Goal: Information Seeking & Learning: Understand process/instructions

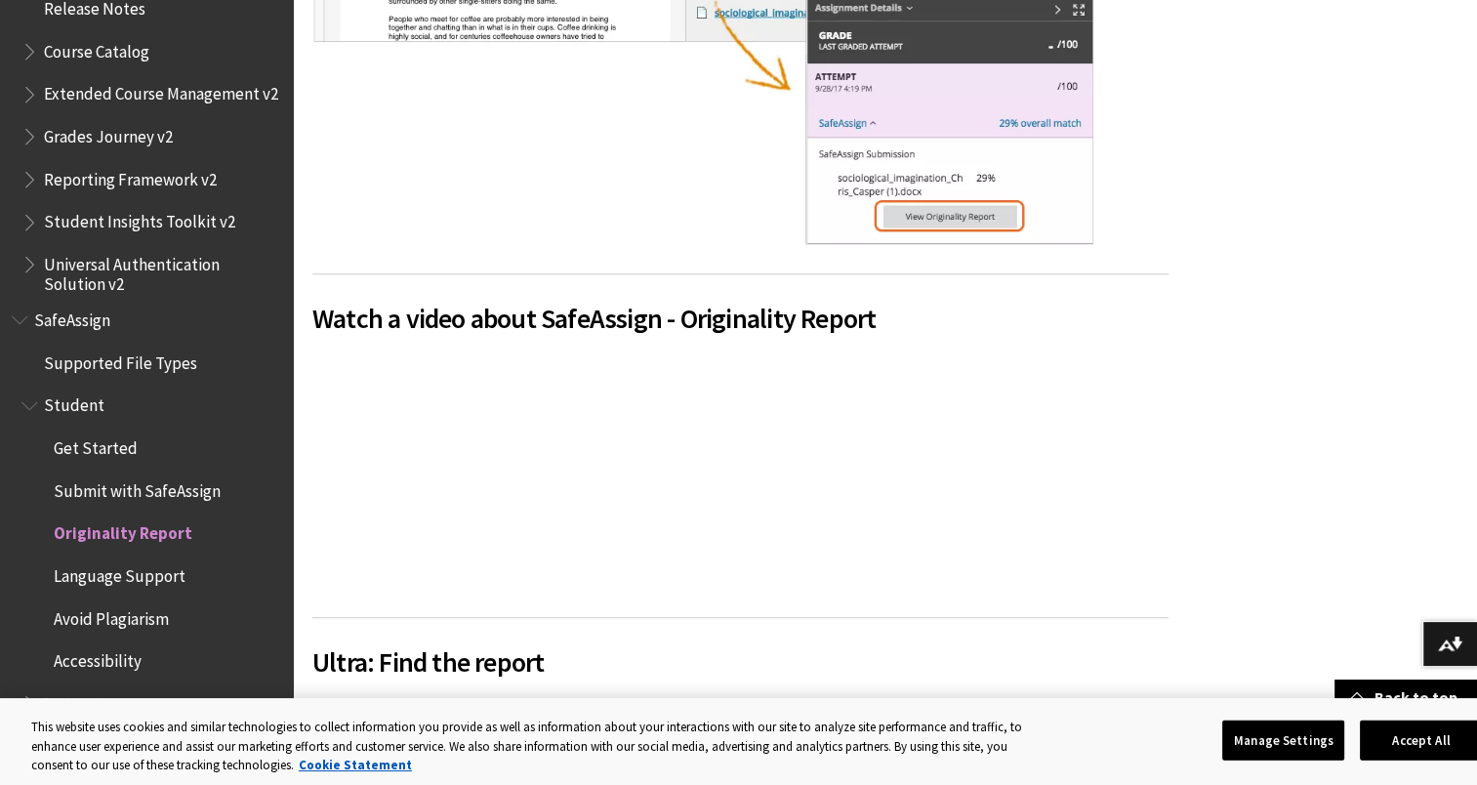
scroll to position [1263, 0]
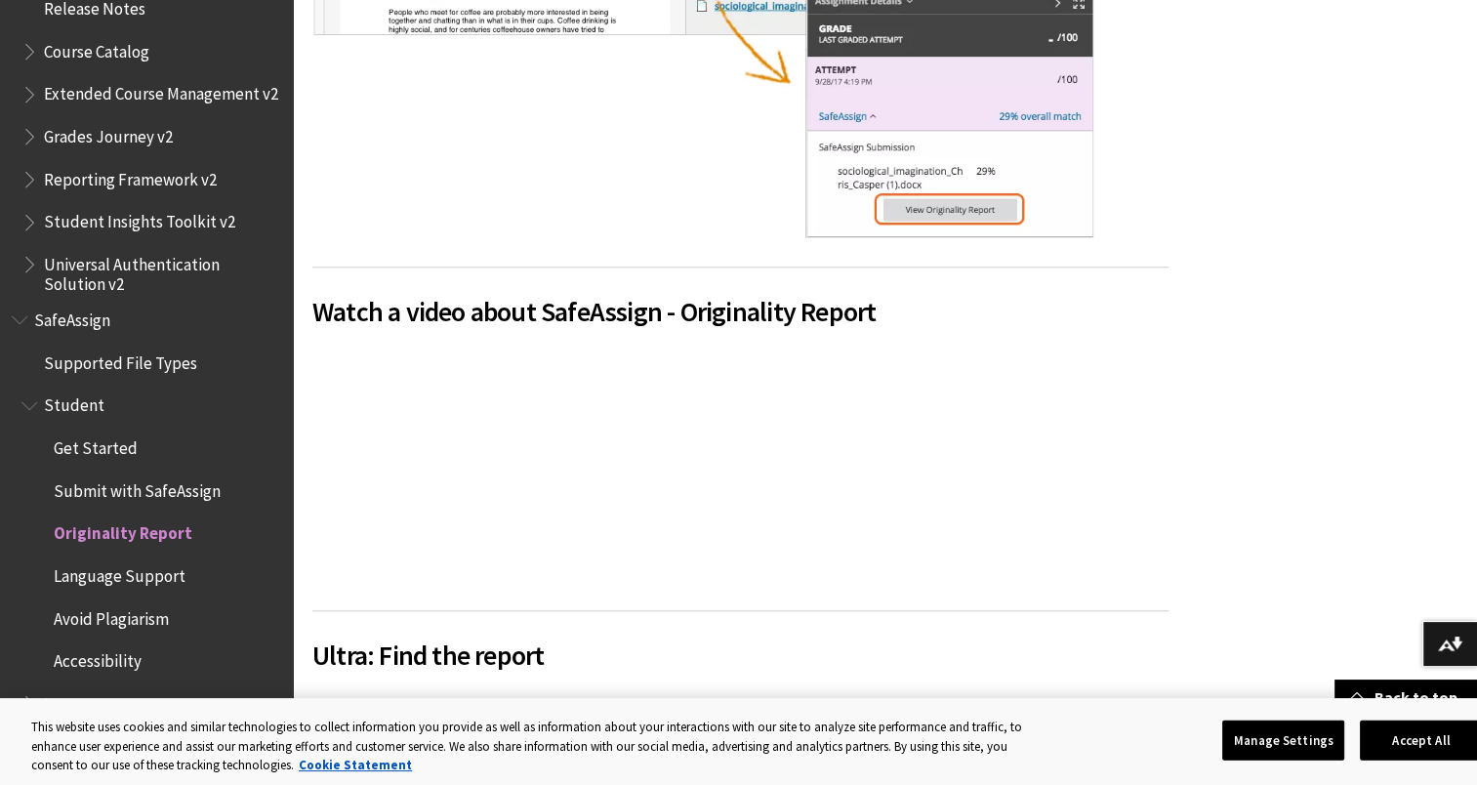
click at [140, 491] on span "Submit with SafeAssign" at bounding box center [137, 487] width 167 height 26
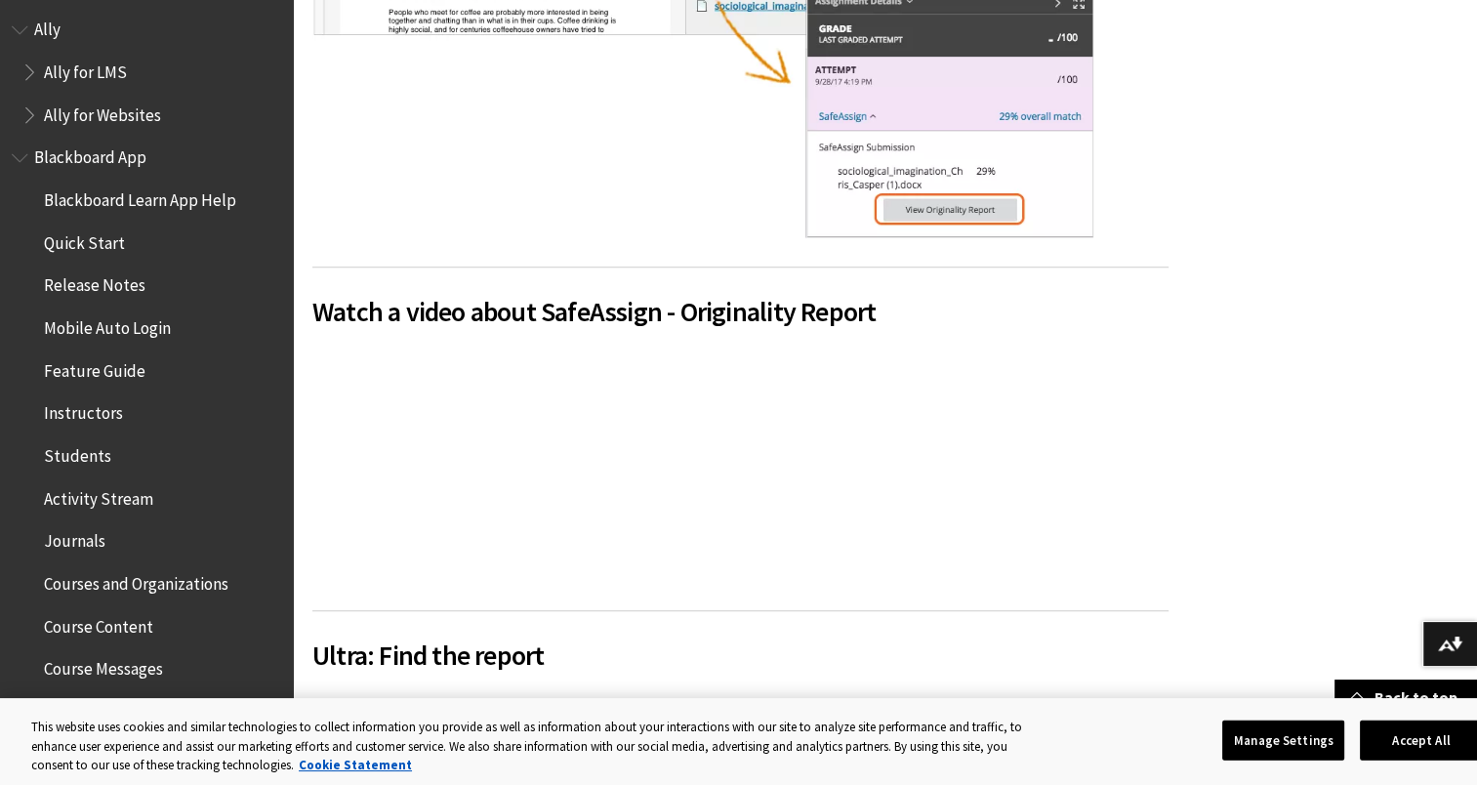
scroll to position [0, 0]
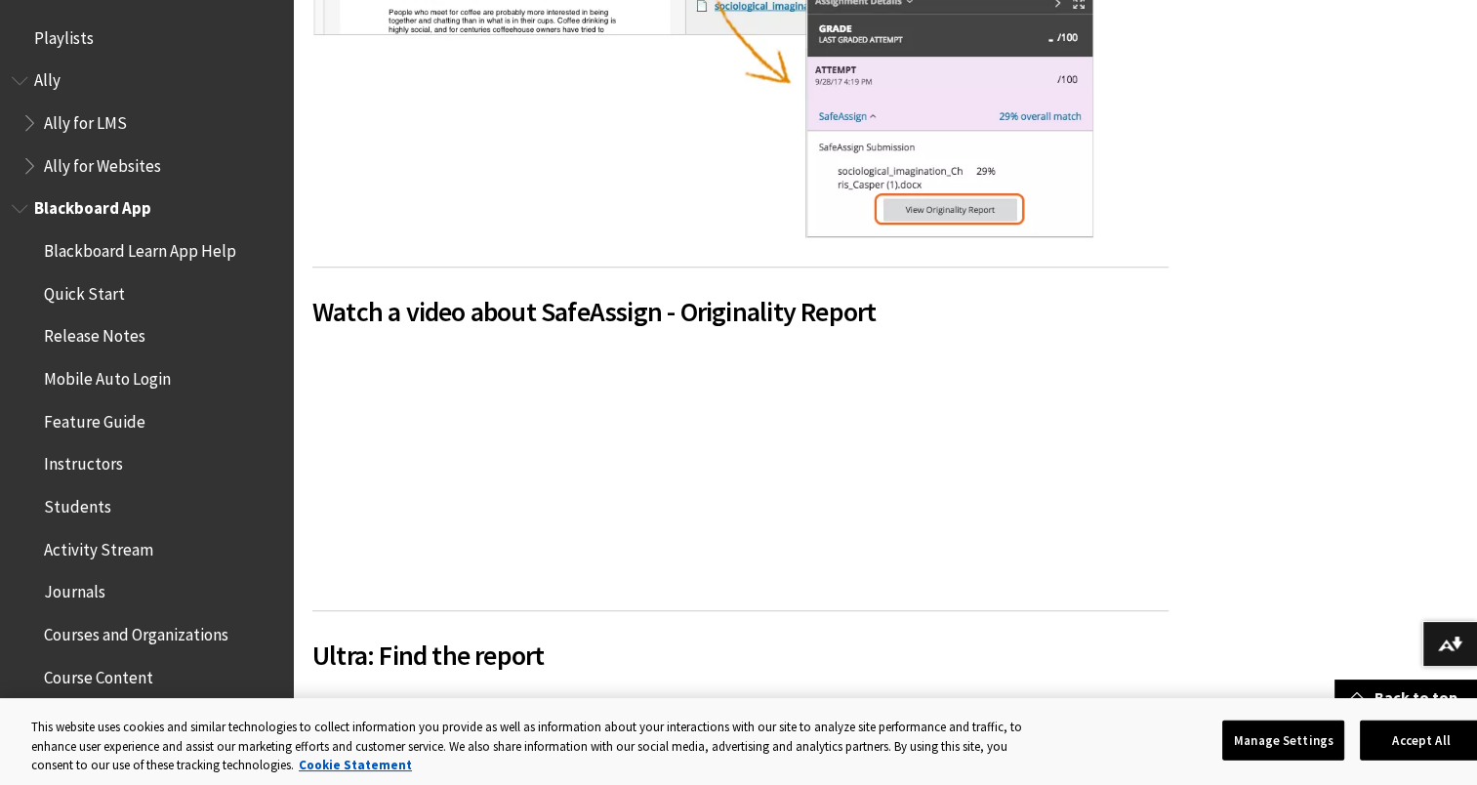
click at [109, 551] on span "Activity Stream" at bounding box center [98, 546] width 109 height 26
click at [109, 551] on span "Activity Stream" at bounding box center [103, 546] width 119 height 26
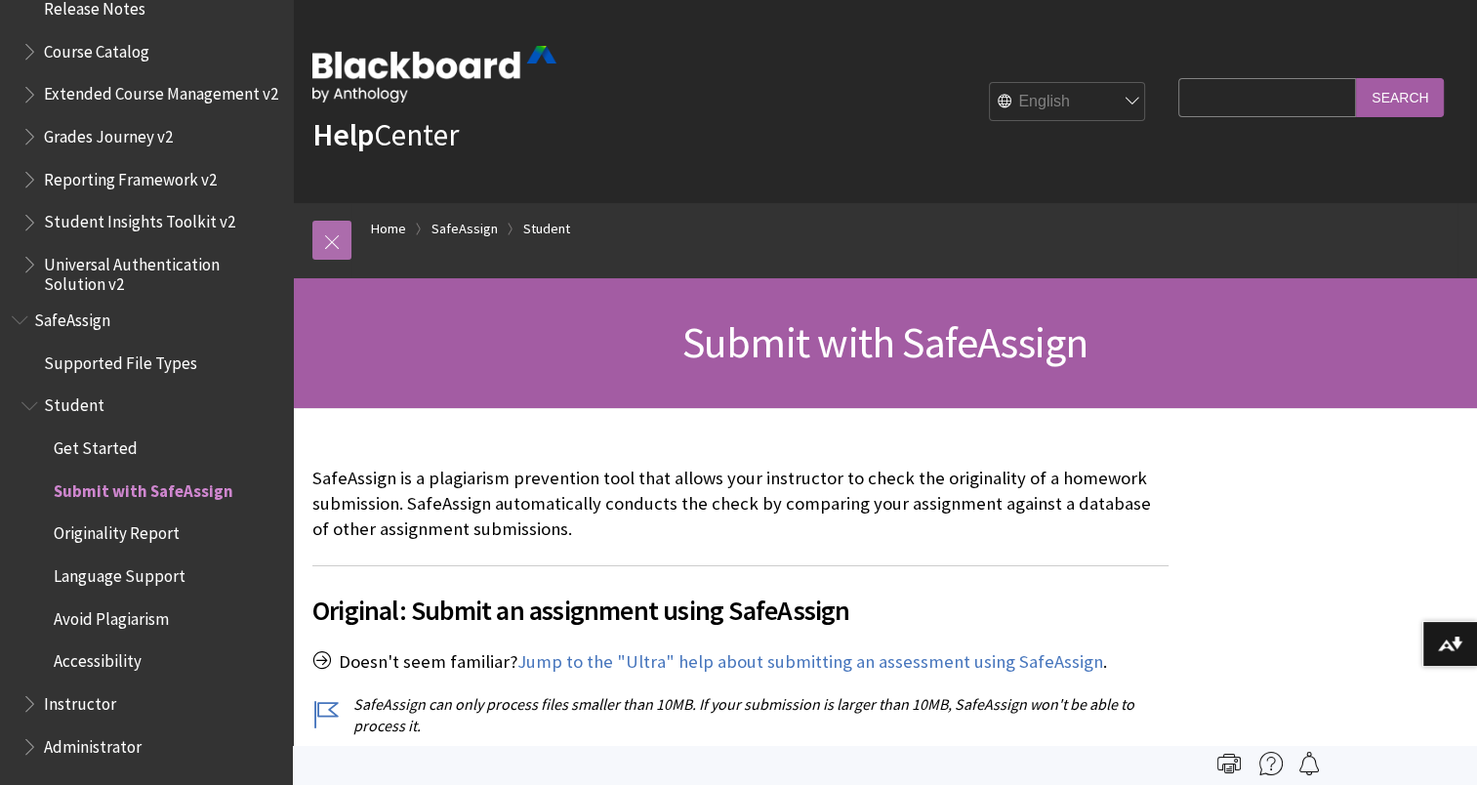
click at [328, 246] on link at bounding box center [331, 240] width 39 height 39
